Goal: Task Accomplishment & Management: Manage account settings

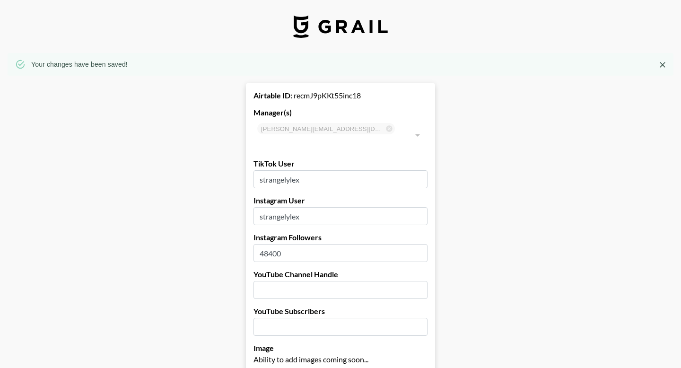
select select "USD"
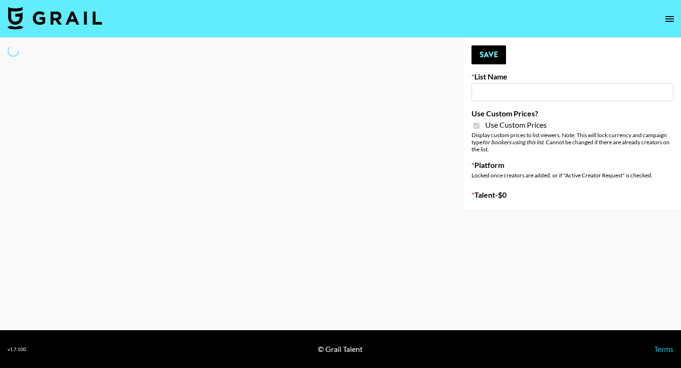
type input "Dietary Supp Brand"
checkbox input "true"
select select "Brand"
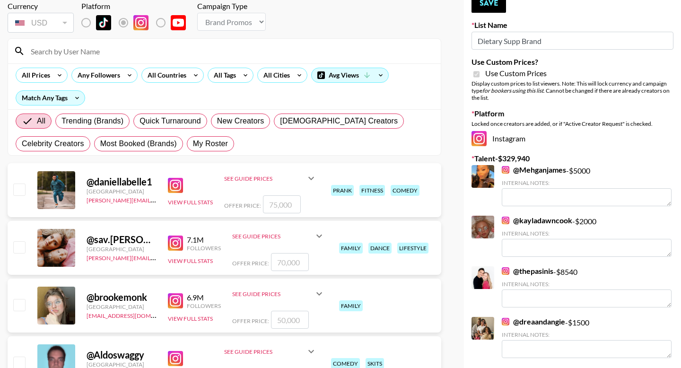
scroll to position [56, 0]
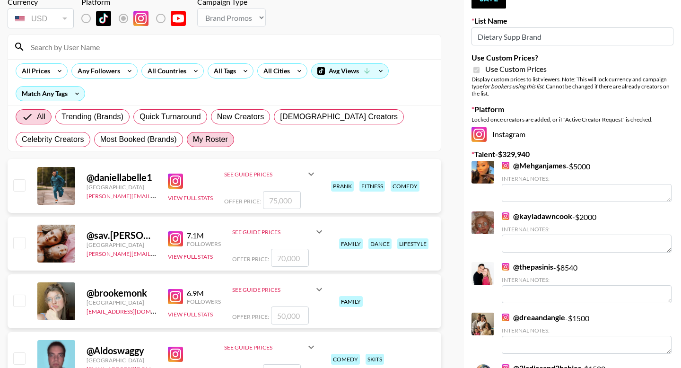
click at [226, 140] on span "My Roster" at bounding box center [210, 139] width 35 height 11
click at [193, 140] on input "My Roster" at bounding box center [193, 140] width 0 height 0
radio input "true"
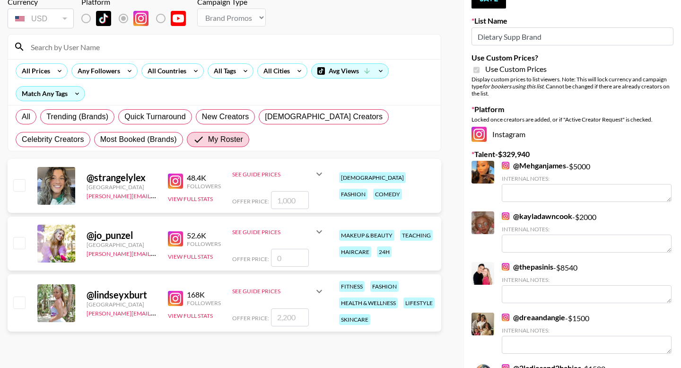
click at [21, 304] on input "checkbox" at bounding box center [18, 302] width 11 height 11
checkbox input "true"
type input "2200"
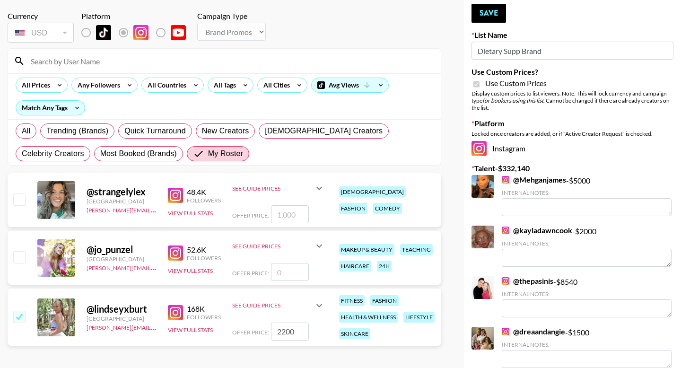
scroll to position [35, 0]
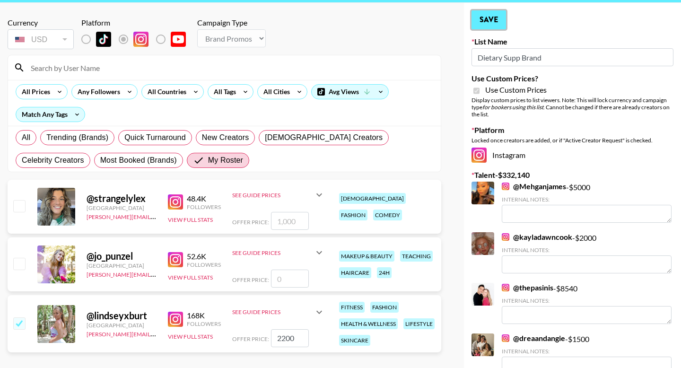
click at [495, 18] on button "Save" at bounding box center [489, 19] width 35 height 19
